Goal: Task Accomplishment & Management: Manage account settings

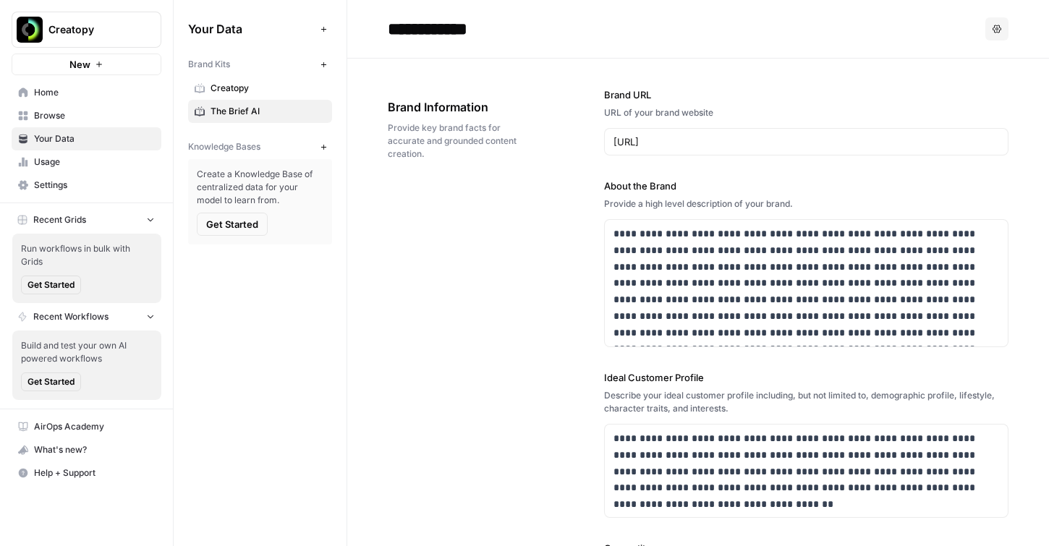
click at [51, 95] on span "Home" at bounding box center [94, 92] width 121 height 13
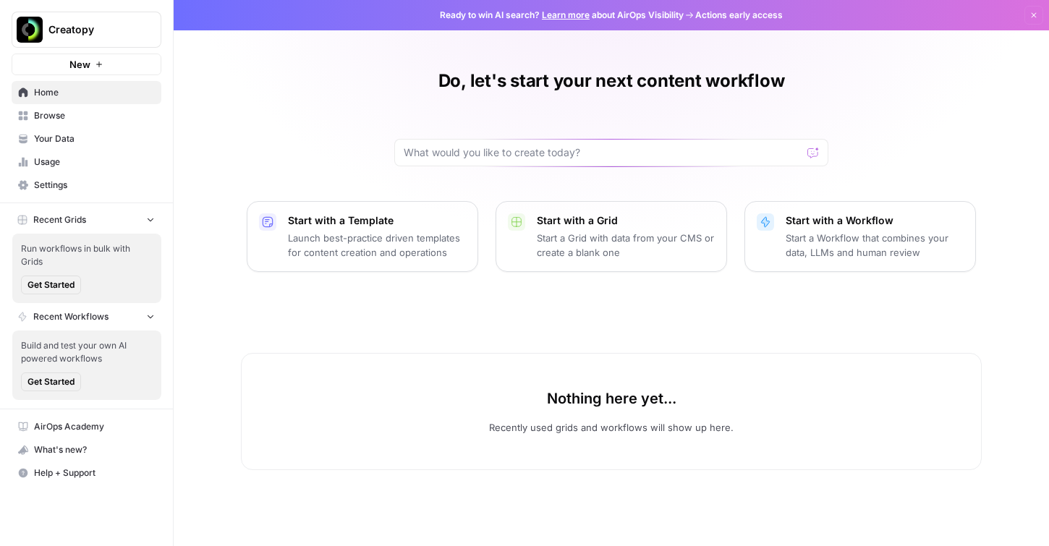
click at [67, 36] on span "Creatopy" at bounding box center [92, 29] width 88 height 14
click at [58, 187] on span "Settings" at bounding box center [94, 185] width 121 height 13
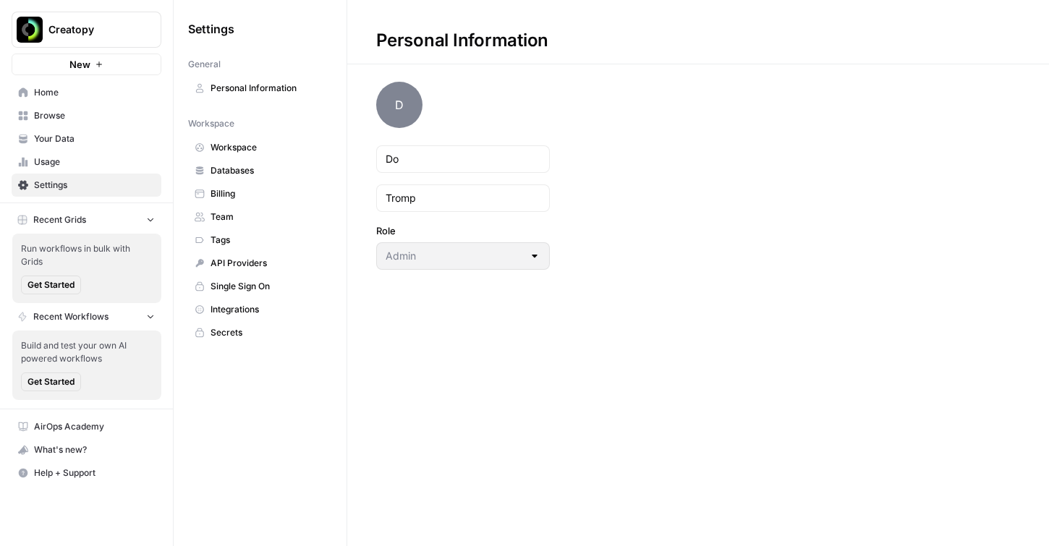
click at [253, 88] on span "Personal Information" at bounding box center [268, 88] width 115 height 13
click at [412, 106] on span "D" at bounding box center [399, 105] width 46 height 46
click at [232, 212] on span "Team" at bounding box center [268, 217] width 115 height 13
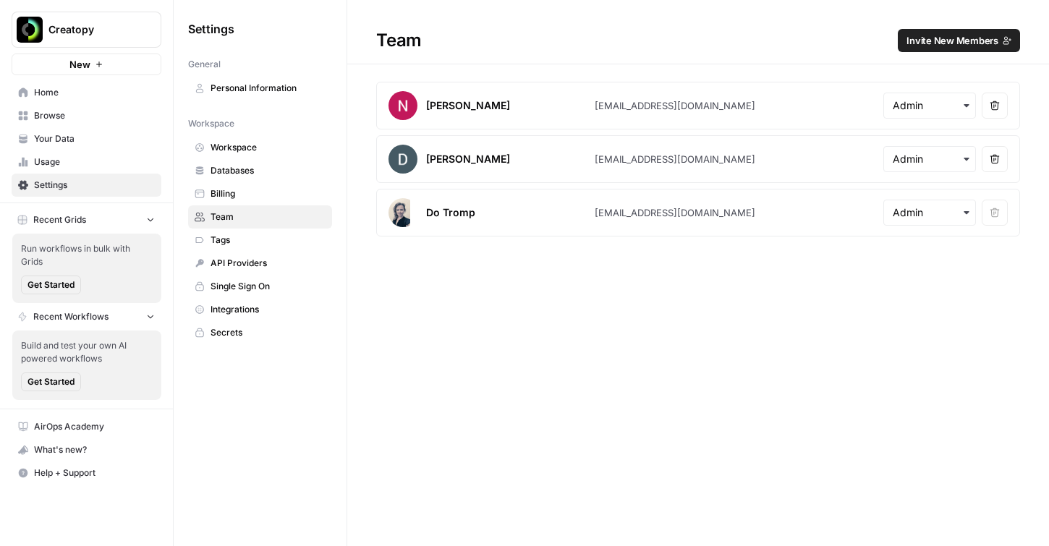
click at [959, 44] on span "Invite New Members" at bounding box center [953, 40] width 92 height 14
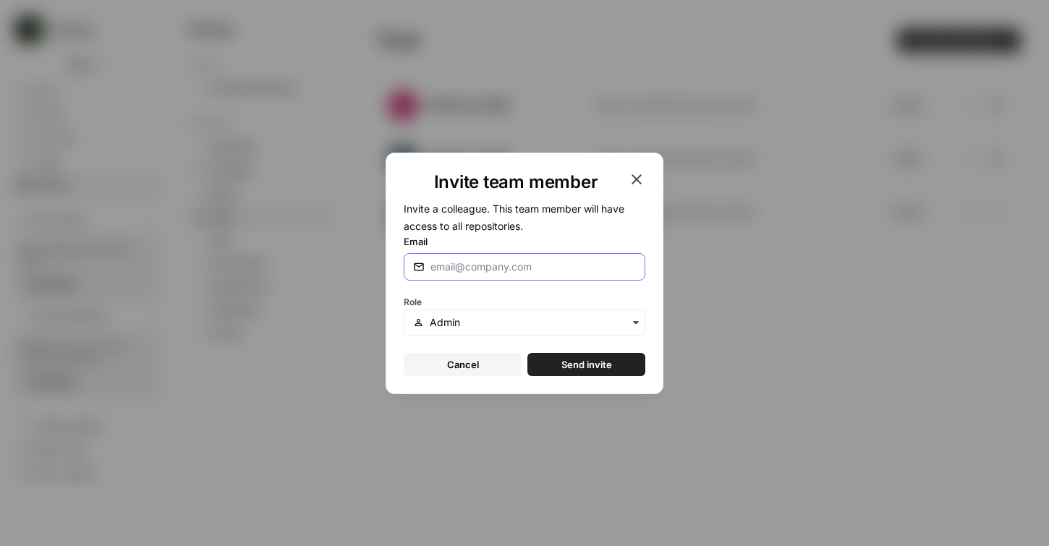
click at [465, 261] on input "Email" at bounding box center [534, 267] width 206 height 14
paste input "[PERSON_NAME][EMAIL_ADDRESS][PERSON_NAME][DOMAIN_NAME]"
type input "[PERSON_NAME][EMAIL_ADDRESS][PERSON_NAME][DOMAIN_NAME]"
click at [637, 322] on icon "button" at bounding box center [635, 322] width 5 height 3
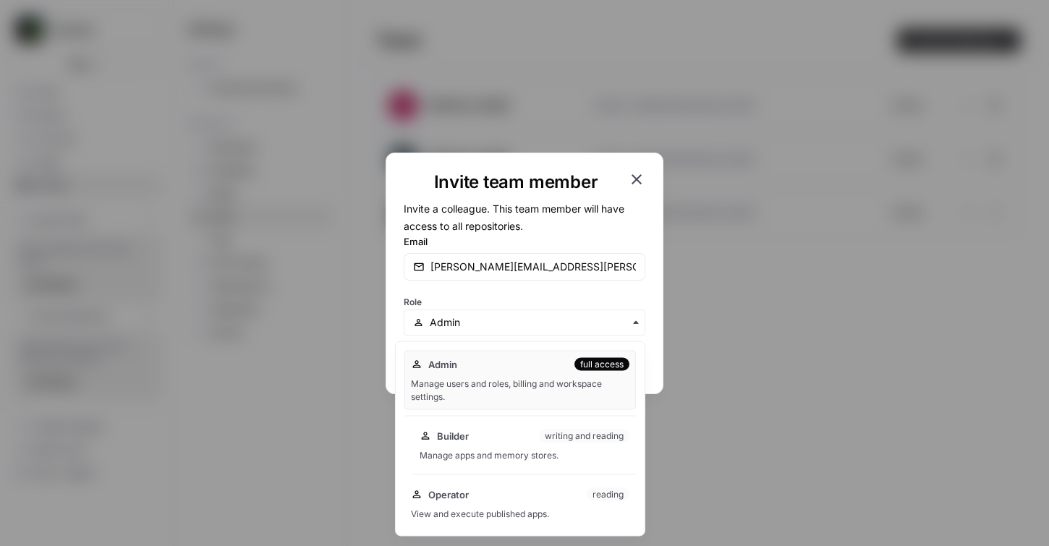
click at [567, 452] on div "Manage apps and memory stores." at bounding box center [525, 455] width 210 height 13
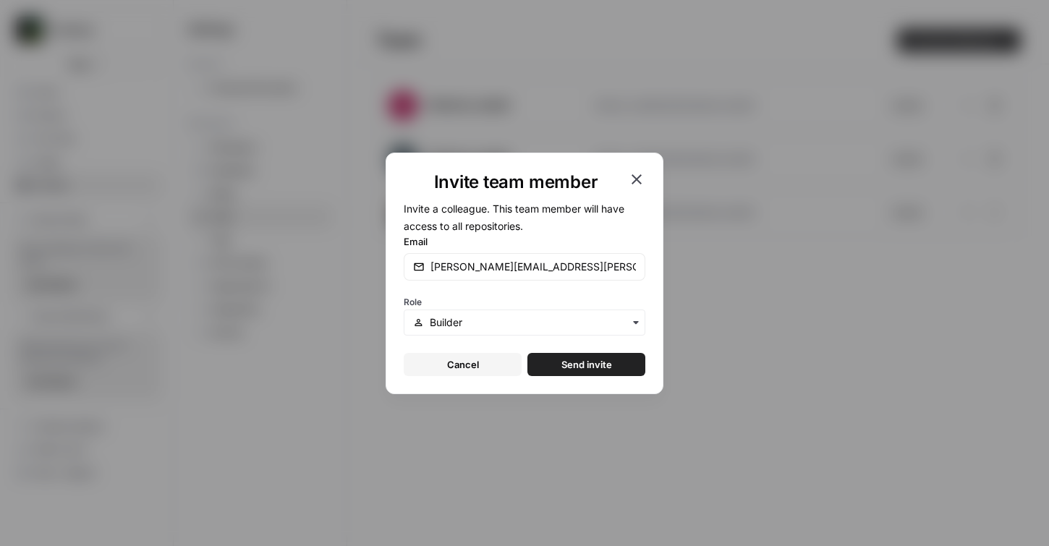
click at [595, 363] on span "Send invite" at bounding box center [587, 364] width 51 height 14
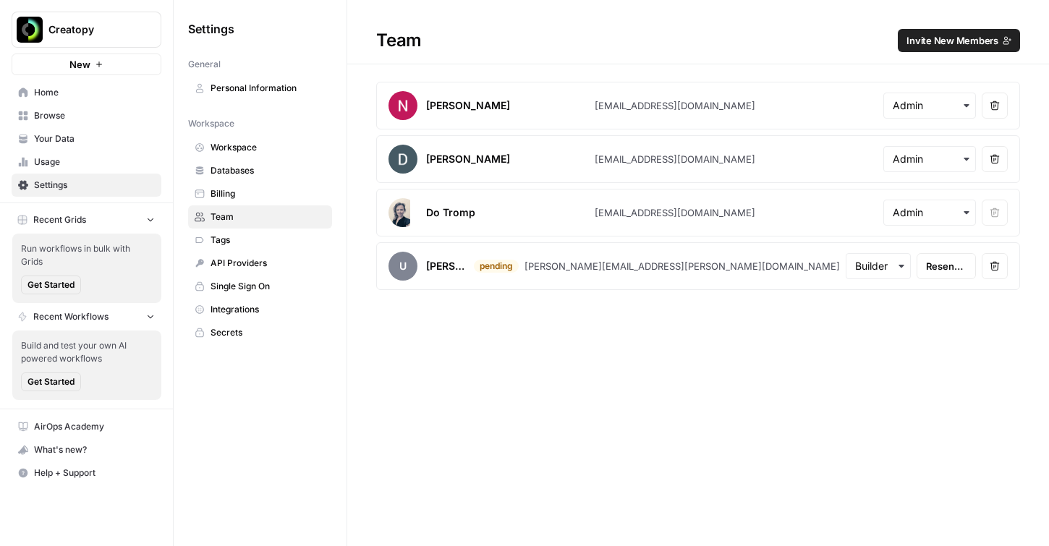
click at [941, 45] on span "Invite New Members" at bounding box center [953, 40] width 92 height 14
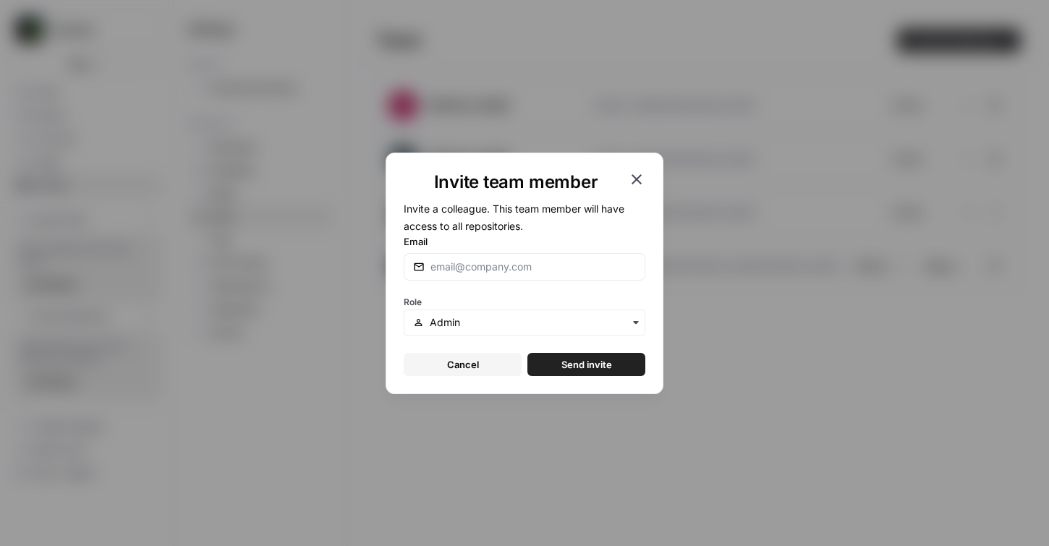
click at [634, 179] on icon "button" at bounding box center [636, 179] width 17 height 17
